Goal: Book appointment/travel/reservation

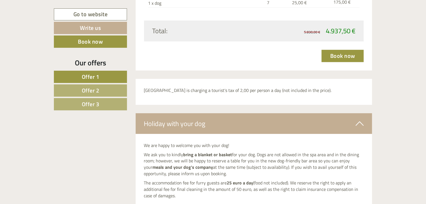
scroll to position [1911, 0]
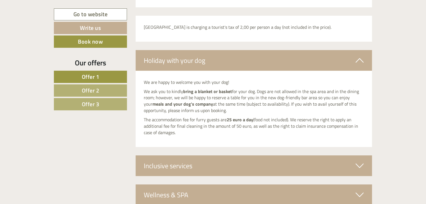
click at [87, 89] on span "Offer 2" at bounding box center [91, 90] width 18 height 9
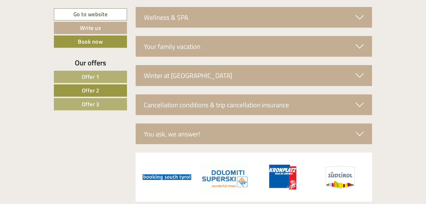
scroll to position [1126, 0]
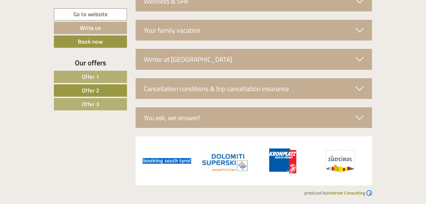
click at [98, 103] on span "Offer 3" at bounding box center [91, 104] width 18 height 9
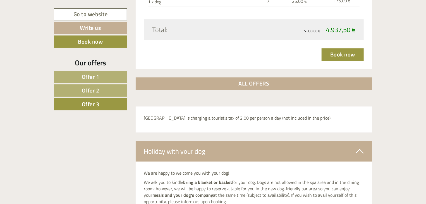
scroll to position [860, 0]
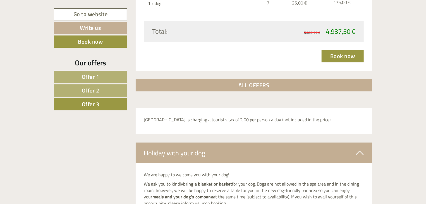
click at [82, 75] on span "Offer 1" at bounding box center [91, 76] width 18 height 9
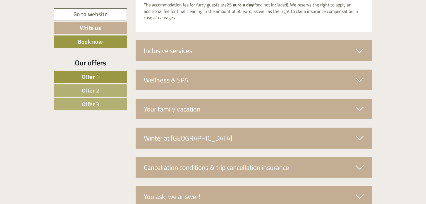
scroll to position [1043, 0]
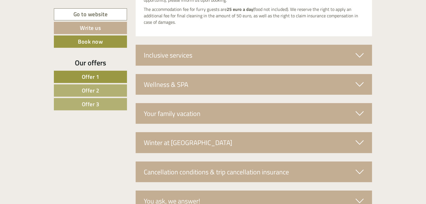
click at [237, 53] on div "Inclusive services" at bounding box center [254, 55] width 237 height 21
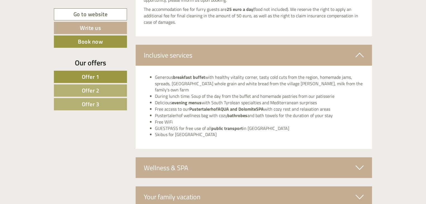
click at [92, 92] on span "Offer 2" at bounding box center [91, 90] width 18 height 9
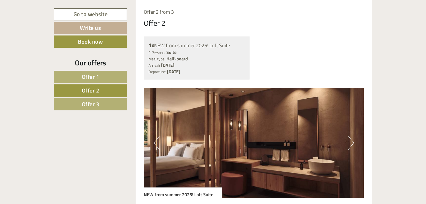
click at [91, 104] on span "Offer 3" at bounding box center [91, 104] width 18 height 9
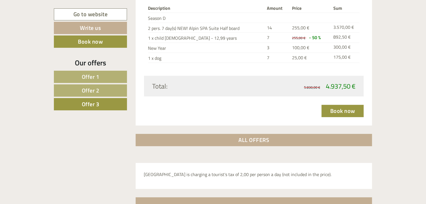
scroll to position [838, 0]
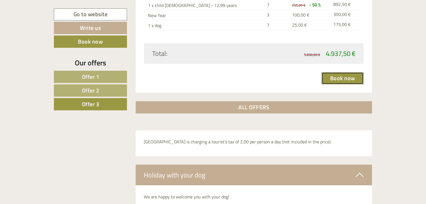
click at [349, 75] on link "Book now" at bounding box center [343, 78] width 42 height 12
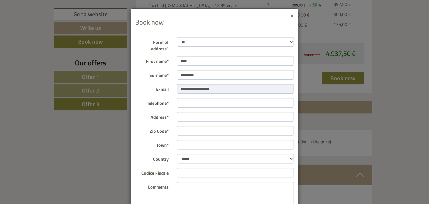
click at [290, 12] on button "×" at bounding box center [291, 15] width 3 height 6
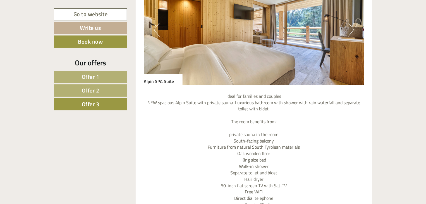
scroll to position [383, 0]
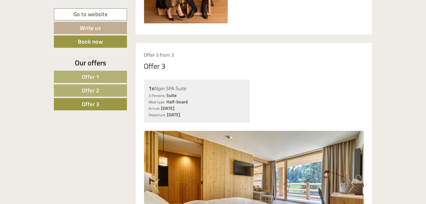
click at [98, 73] on span "Offer 1" at bounding box center [91, 76] width 18 height 9
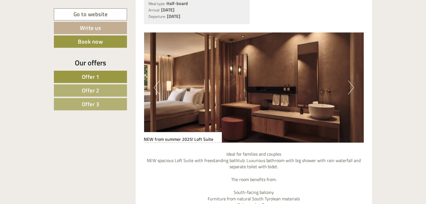
scroll to position [458, 0]
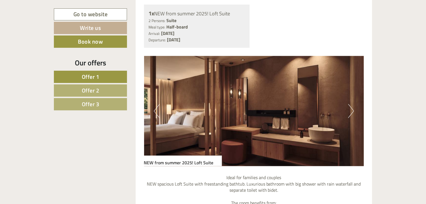
click at [352, 112] on button "Next" at bounding box center [351, 111] width 6 height 14
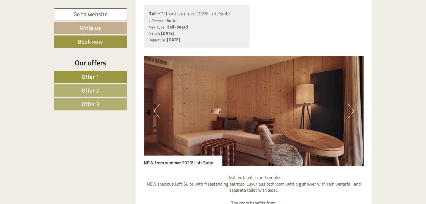
click at [352, 112] on button "Next" at bounding box center [351, 111] width 6 height 14
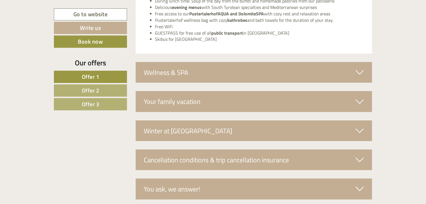
scroll to position [1152, 0]
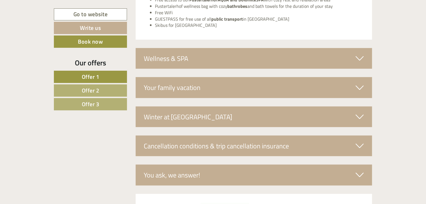
click at [326, 109] on div "Winter at [GEOGRAPHIC_DATA]" at bounding box center [254, 116] width 237 height 21
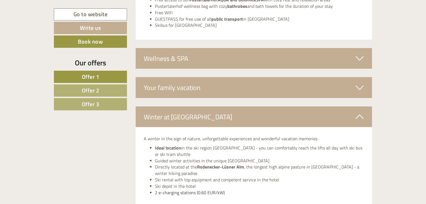
scroll to position [1283, 0]
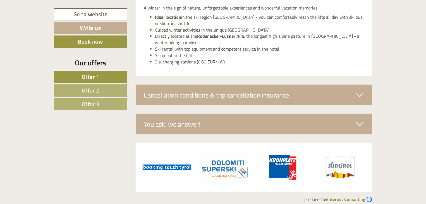
click at [199, 88] on div "Cancellation conditions & trip cancellation insurance" at bounding box center [254, 95] width 237 height 21
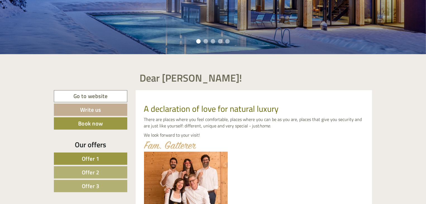
scroll to position [109, 0]
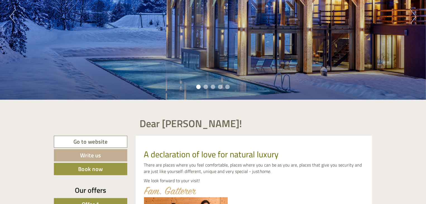
click at [208, 83] on div "Previous Next 1 2 3 4 5" at bounding box center [213, 16] width 426 height 166
click at [206, 86] on li "2" at bounding box center [206, 87] width 4 height 4
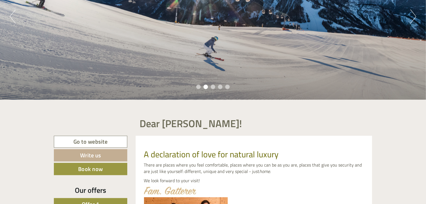
click at [213, 88] on li "3" at bounding box center [213, 87] width 4 height 4
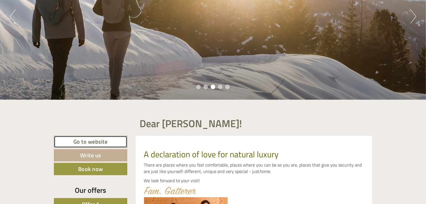
click at [96, 139] on link "Go to website" at bounding box center [90, 142] width 73 height 12
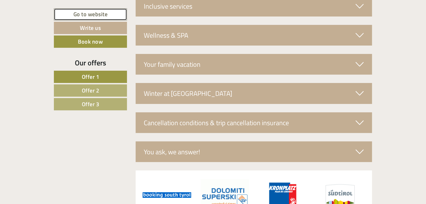
scroll to position [2085, 0]
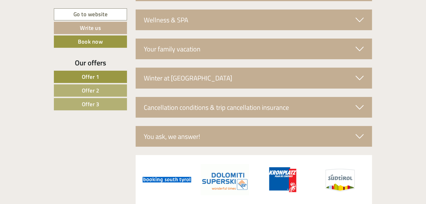
click at [317, 112] on div "Cancellation conditions & trip cancellation insurance" at bounding box center [254, 107] width 237 height 21
